Goal: Information Seeking & Learning: Learn about a topic

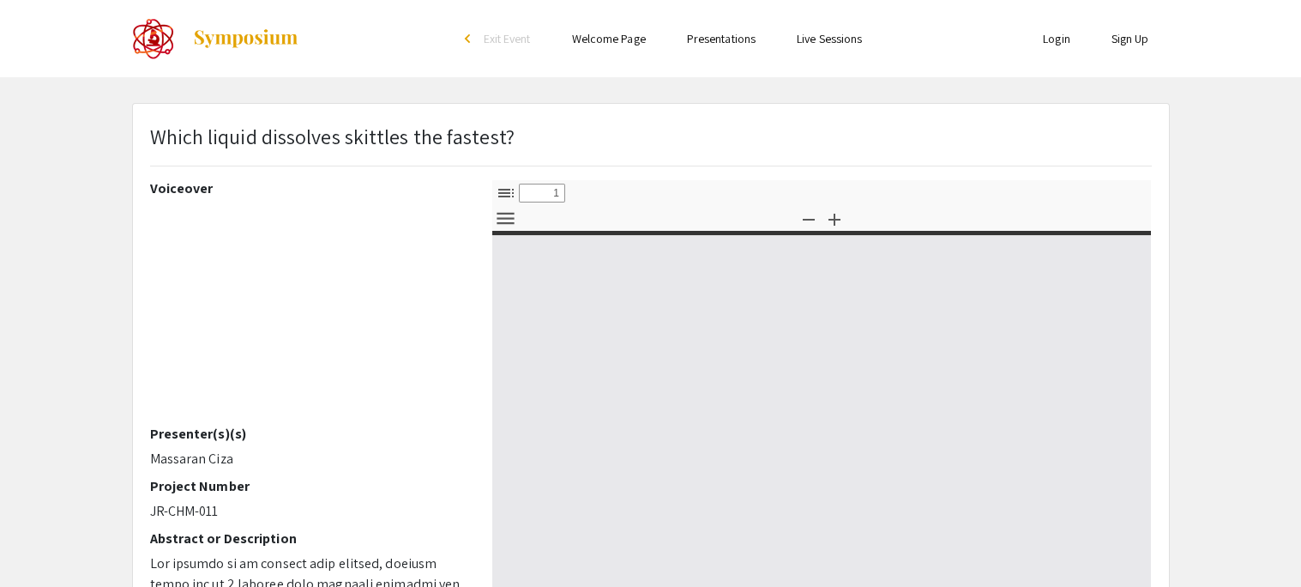
select select "custom"
type input "0"
select select "custom"
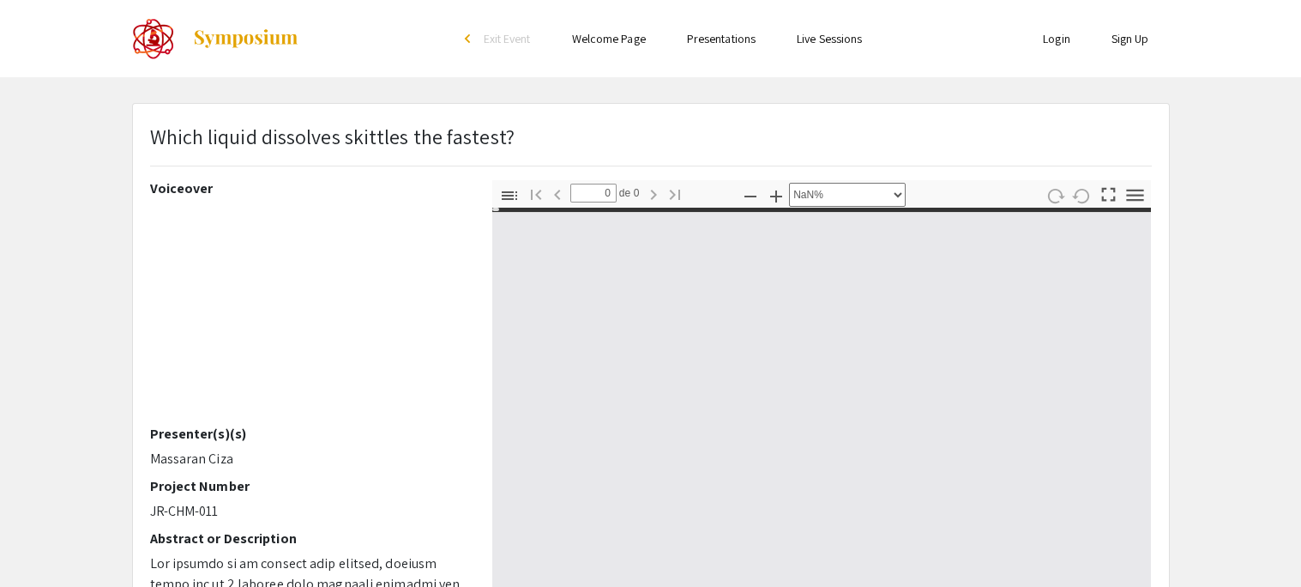
type input "1"
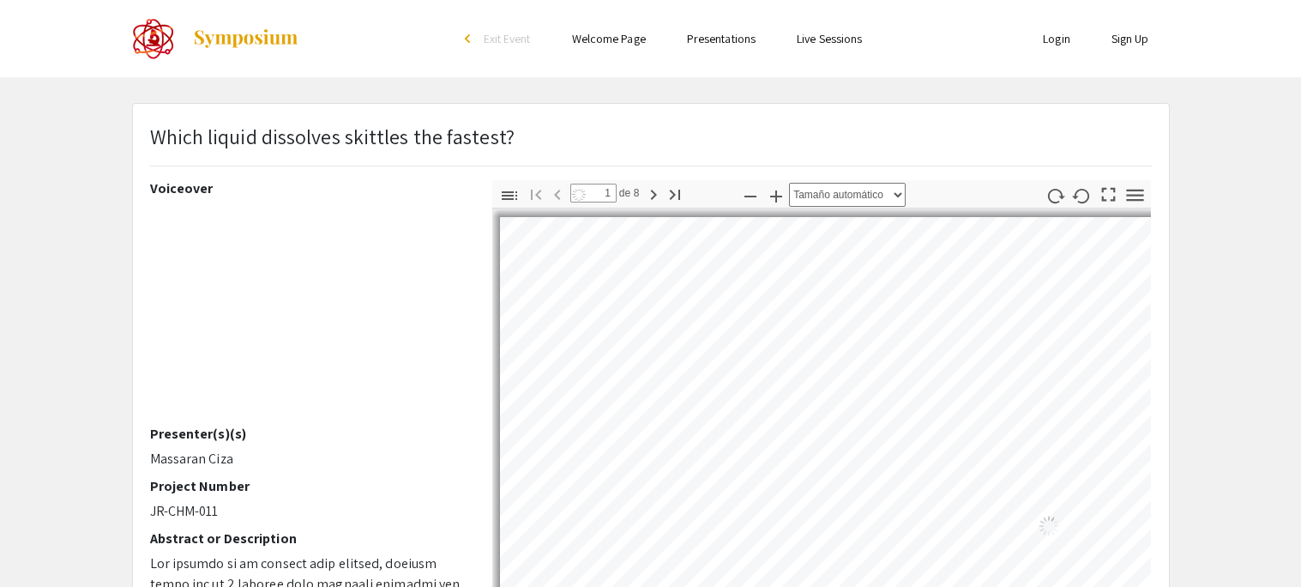
select select "auto"
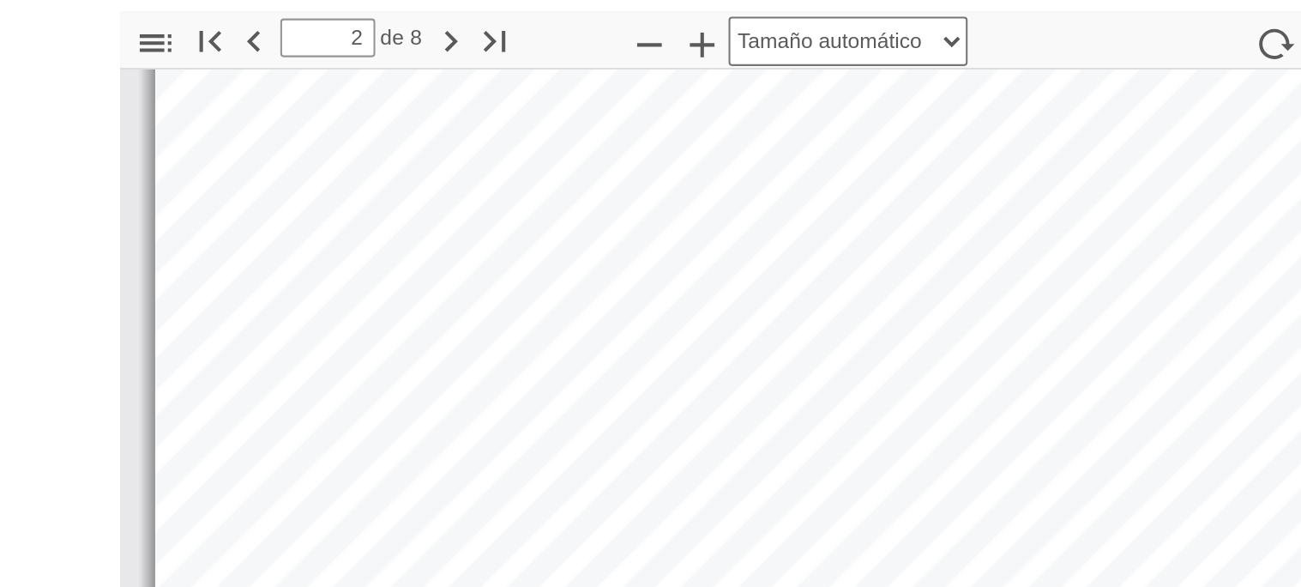
scroll to position [93, 0]
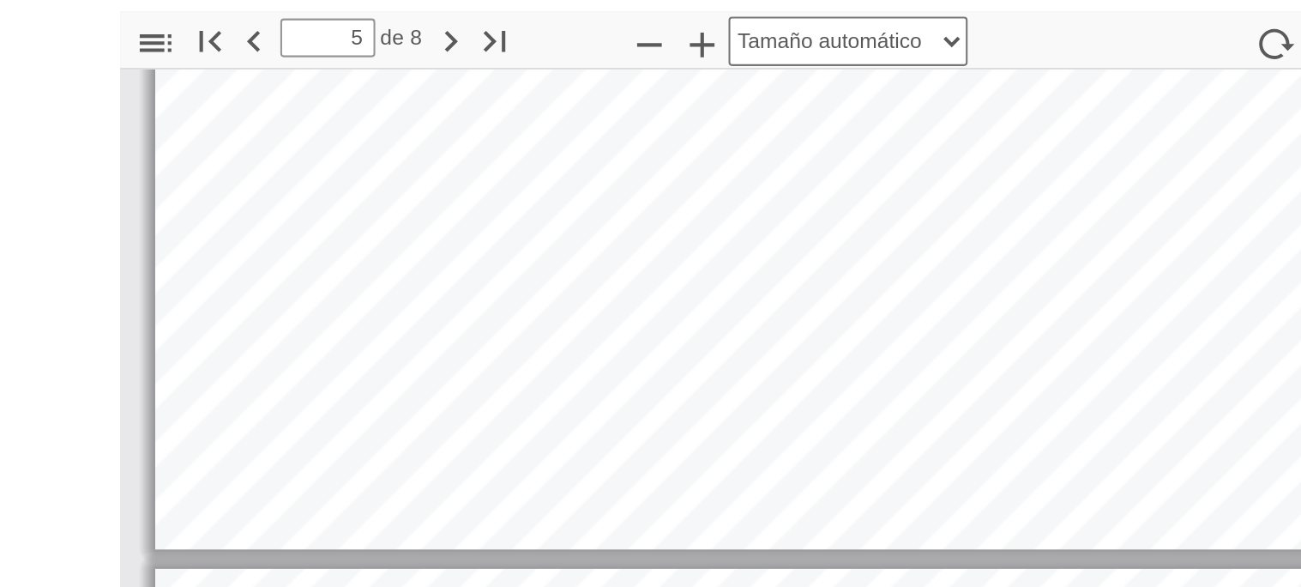
type input "4"
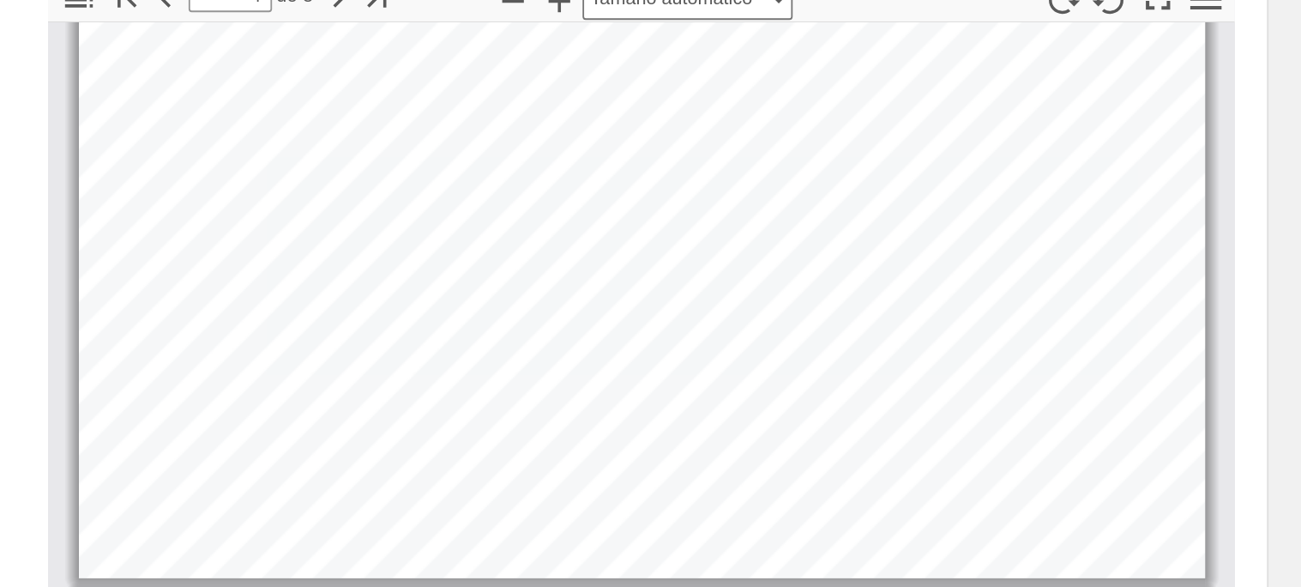
scroll to position [89, 0]
